Goal: Find specific page/section: Find specific page/section

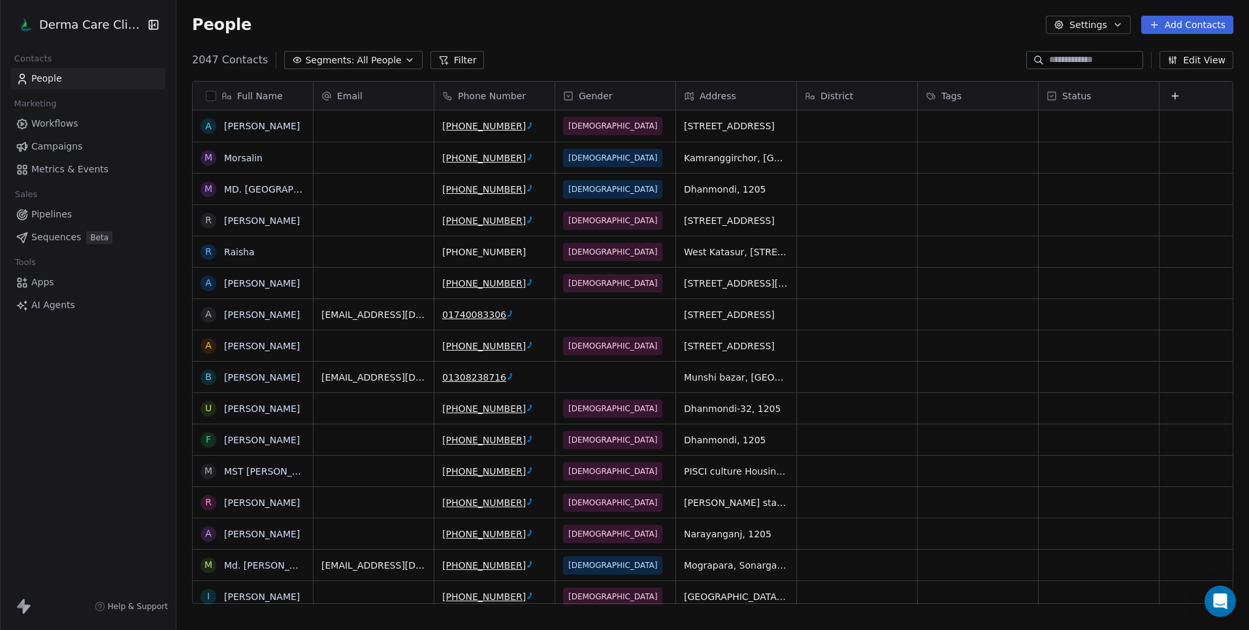
click at [68, 123] on span "Workflows" at bounding box center [54, 124] width 47 height 14
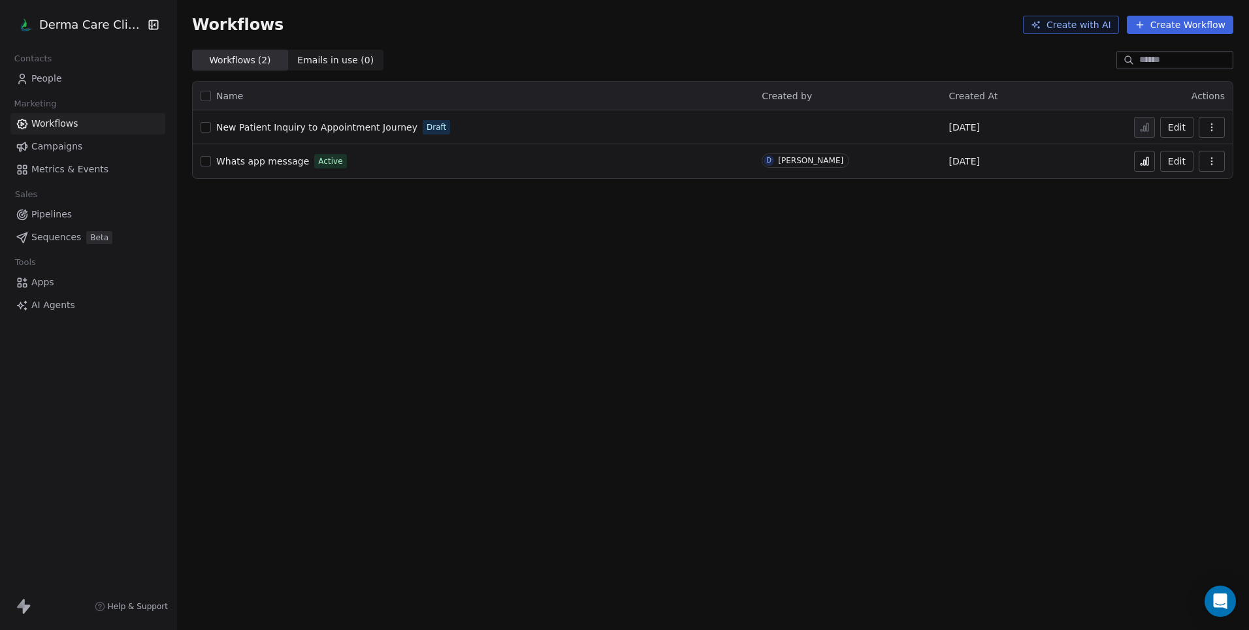
click at [284, 167] on link "Whats app message" at bounding box center [262, 161] width 93 height 13
click at [280, 158] on span "Whats app message" at bounding box center [262, 161] width 93 height 10
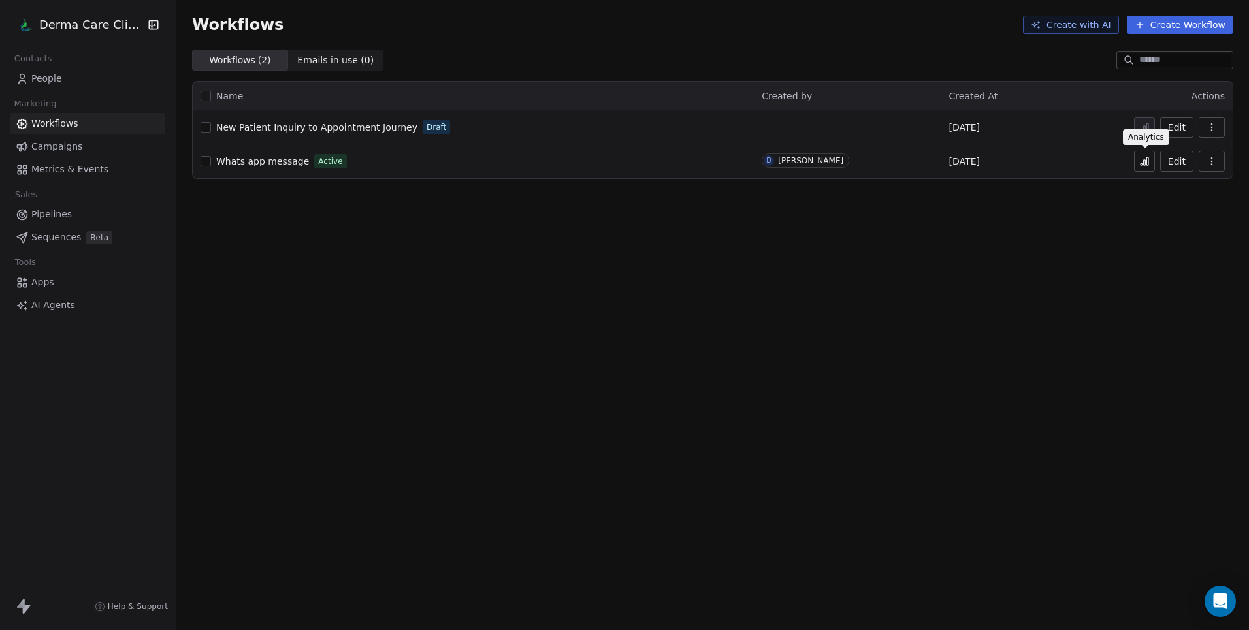
click at [1139, 165] on icon at bounding box center [1144, 161] width 10 height 10
